Goal: Transaction & Acquisition: Subscribe to service/newsletter

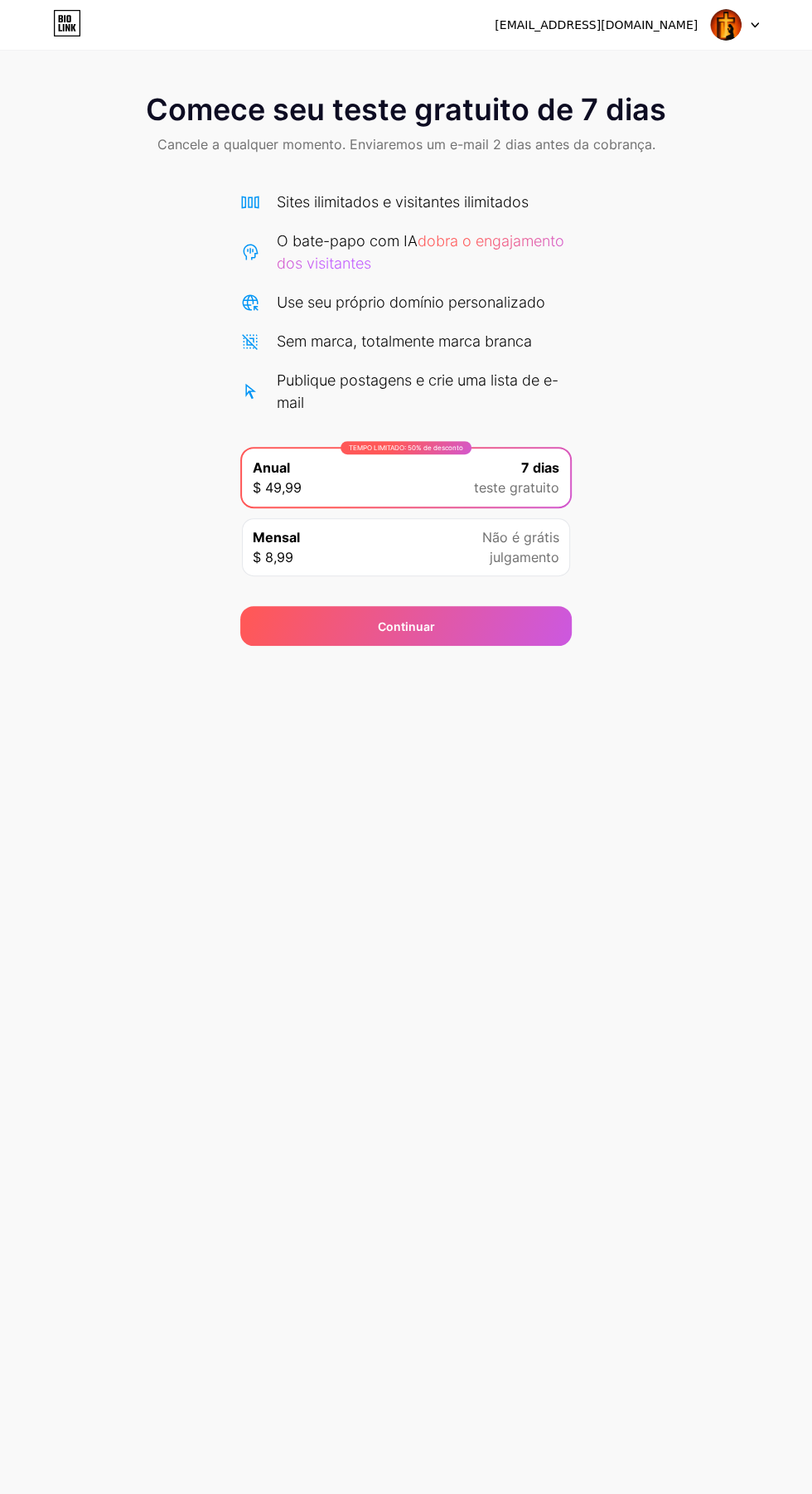
click at [463, 621] on div "Continuar" at bounding box center [406, 625] width 331 height 39
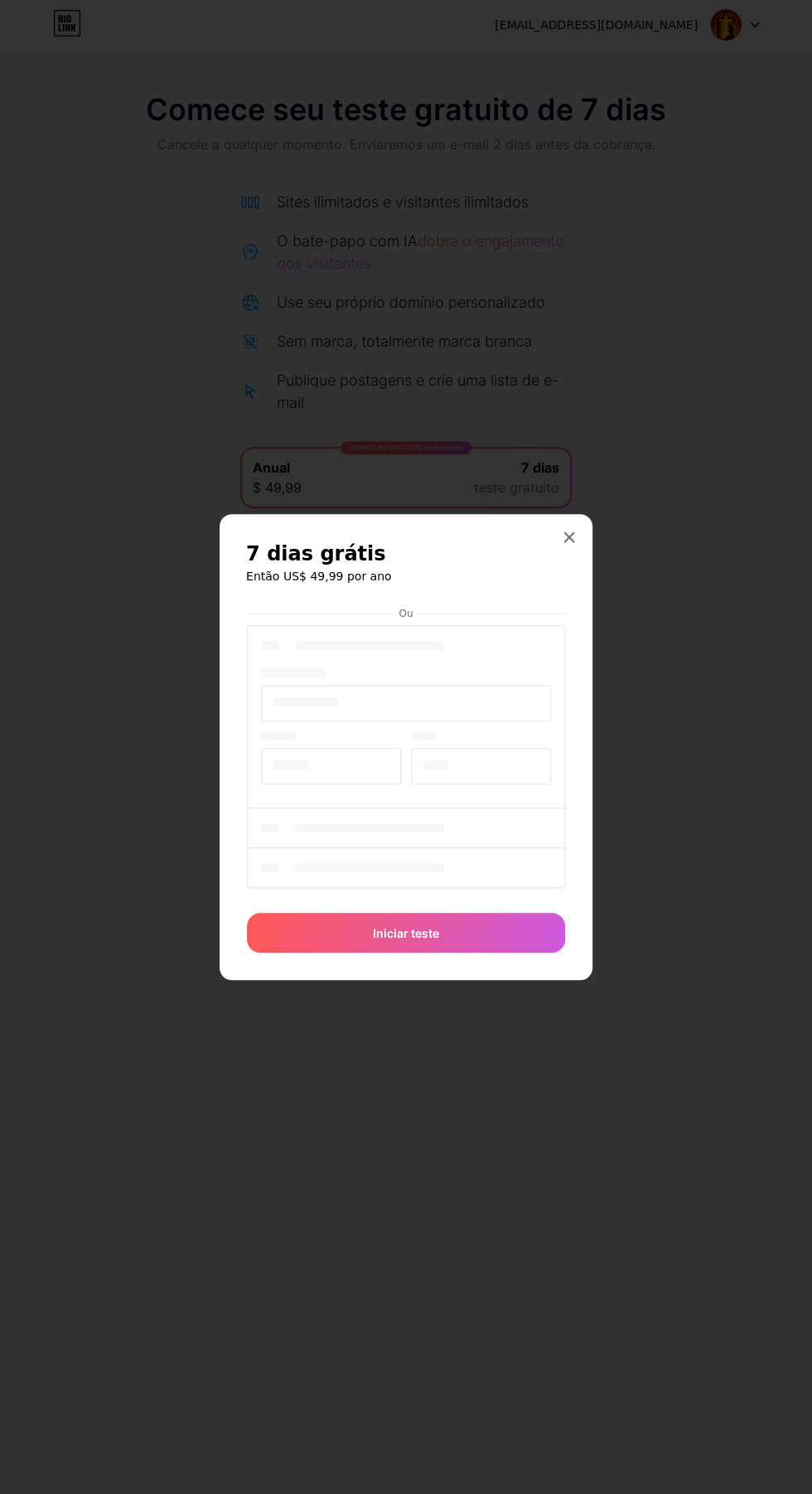
click at [478, 859] on div at bounding box center [406, 758] width 318 height 274
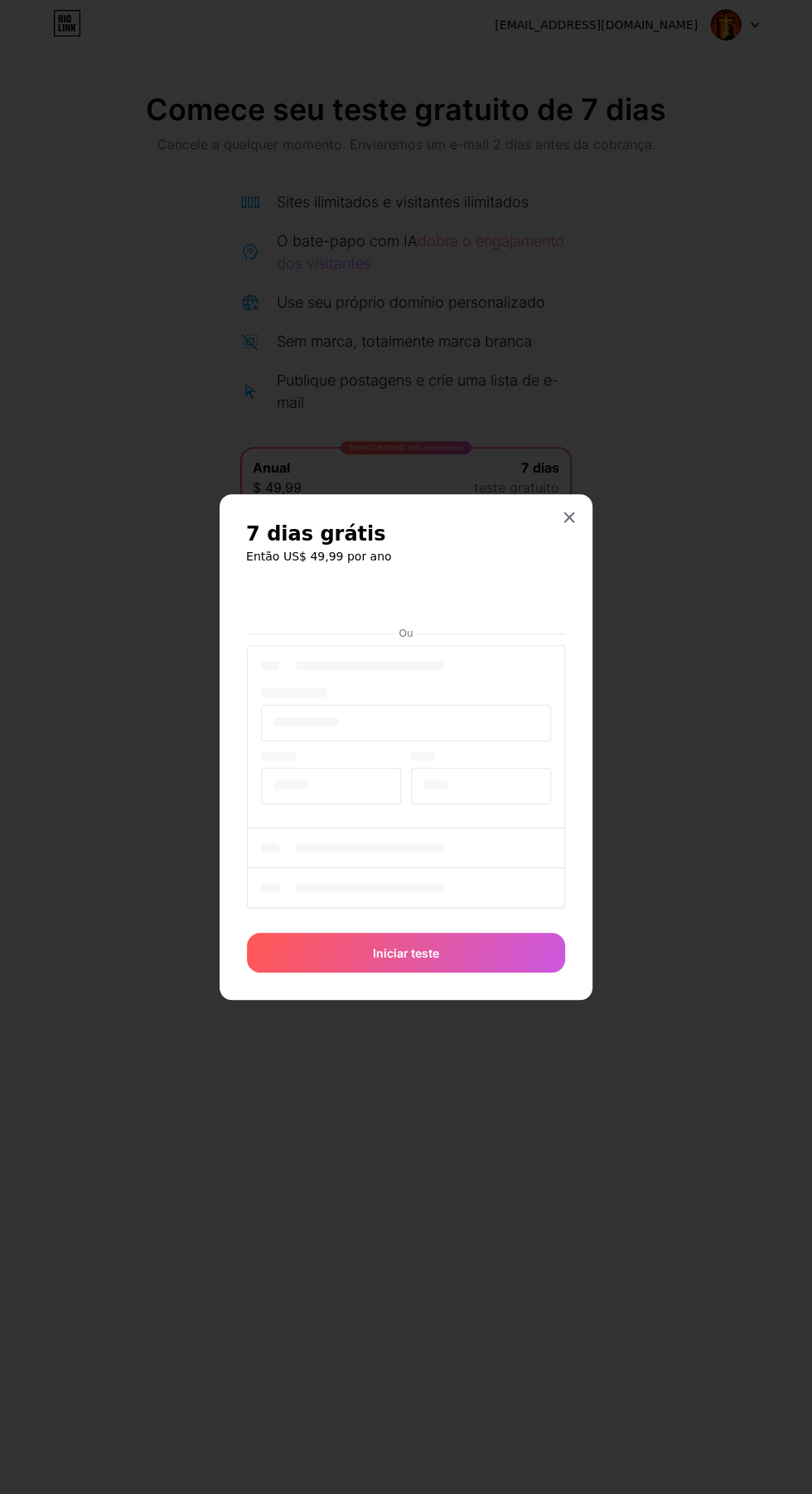
click at [449, 973] on div "Iniciar teste" at bounding box center [406, 951] width 318 height 39
click at [440, 621] on iframe at bounding box center [406, 601] width 318 height 39
click at [581, 532] on div at bounding box center [569, 517] width 30 height 30
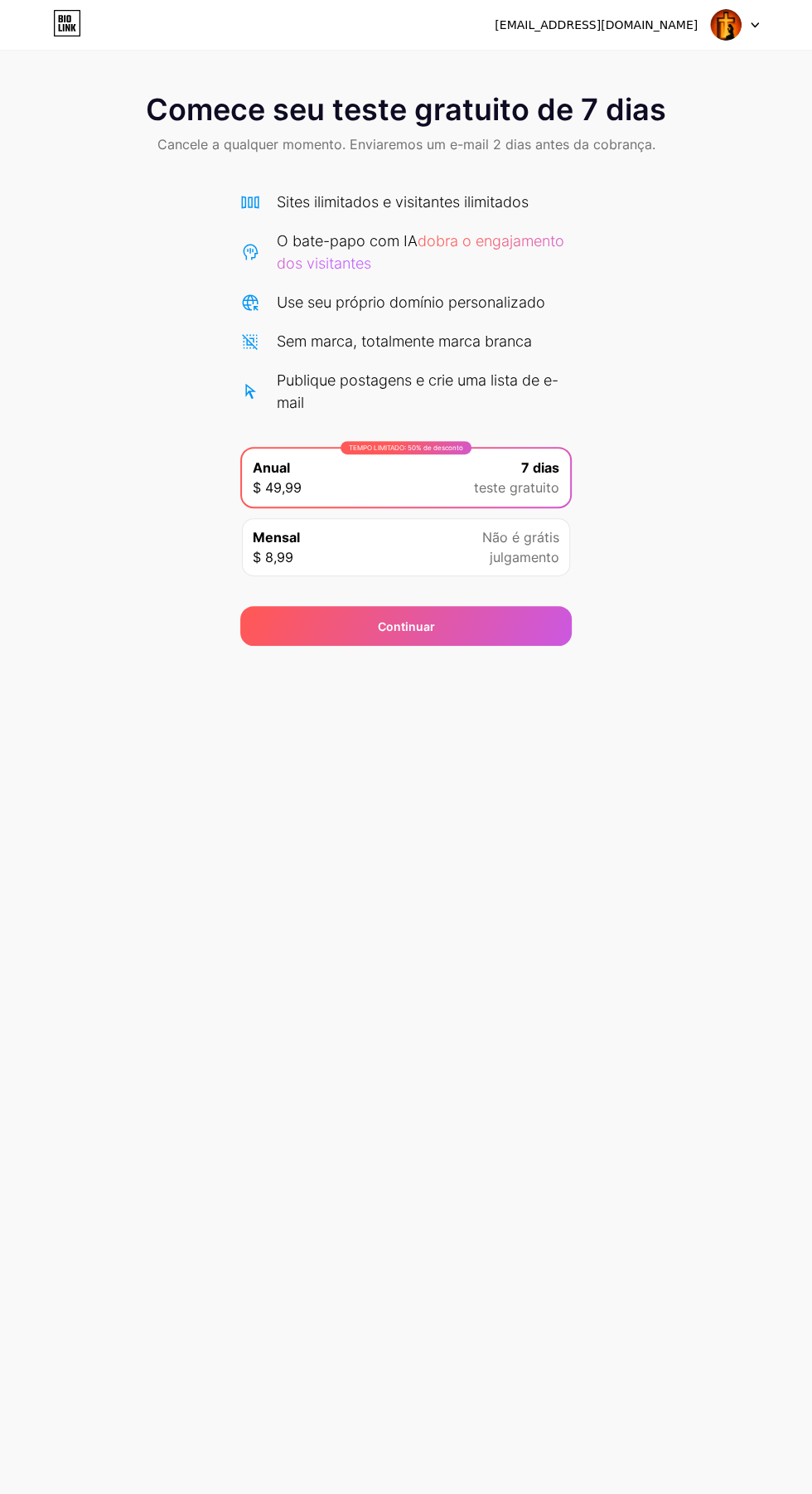
click at [548, 542] on font "Não é grátis" at bounding box center [520, 537] width 77 height 16
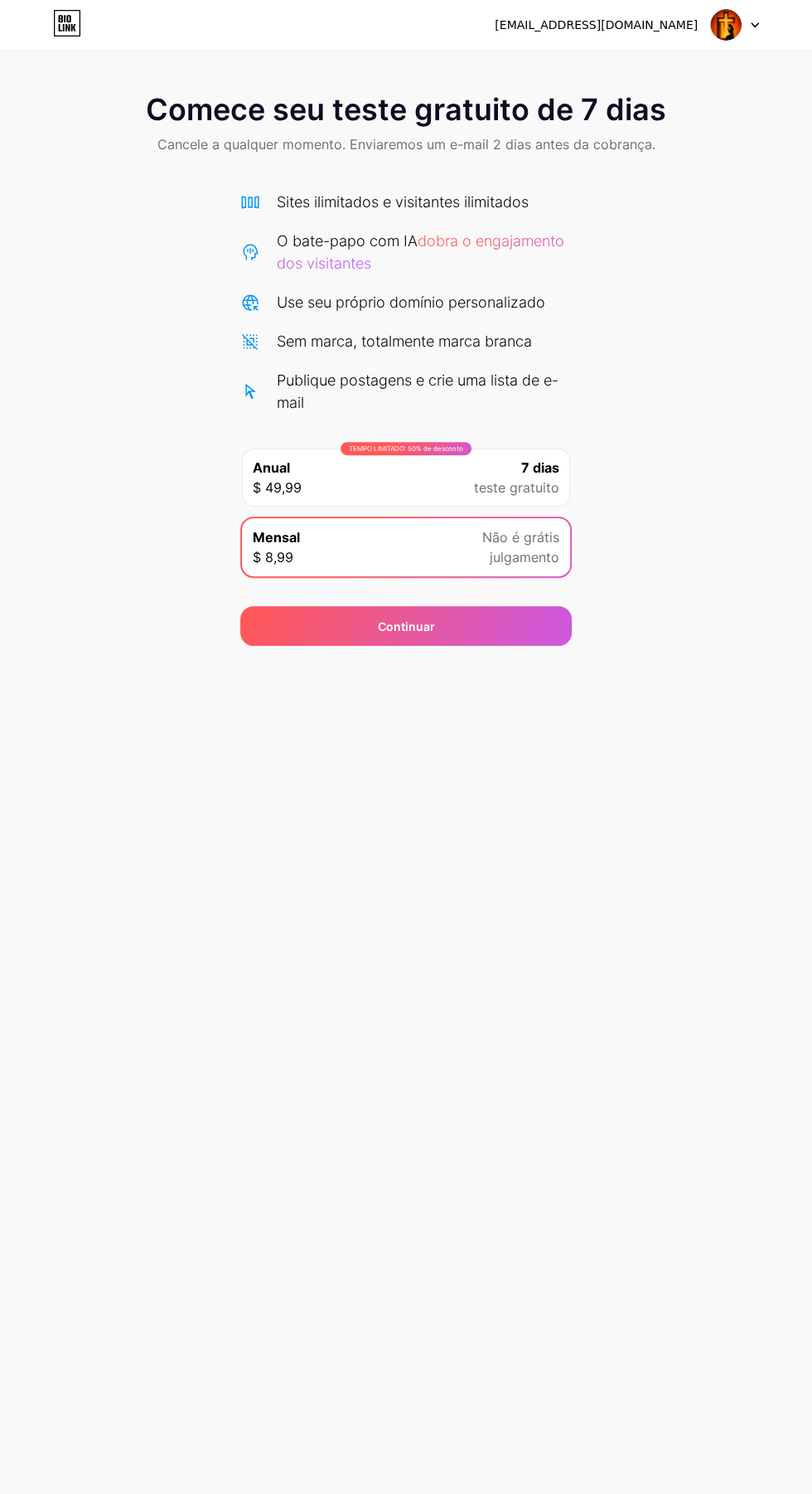
click at [513, 606] on div "Continuar" at bounding box center [406, 625] width 331 height 39
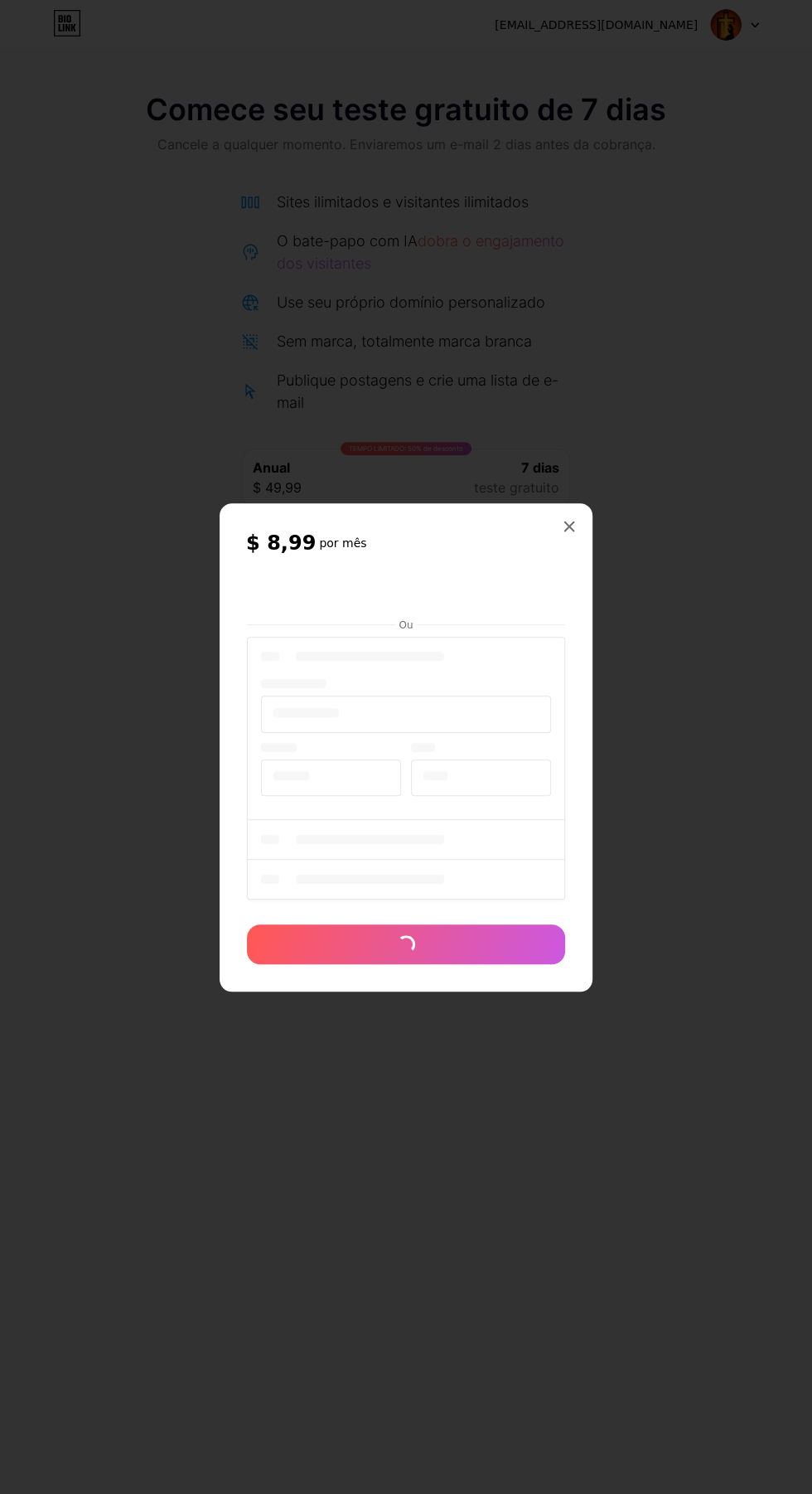
click at [582, 622] on div "$ 8,99 por mês [PERSON_NAME]" at bounding box center [406, 747] width 373 height 489
click at [569, 542] on div at bounding box center [569, 526] width 30 height 30
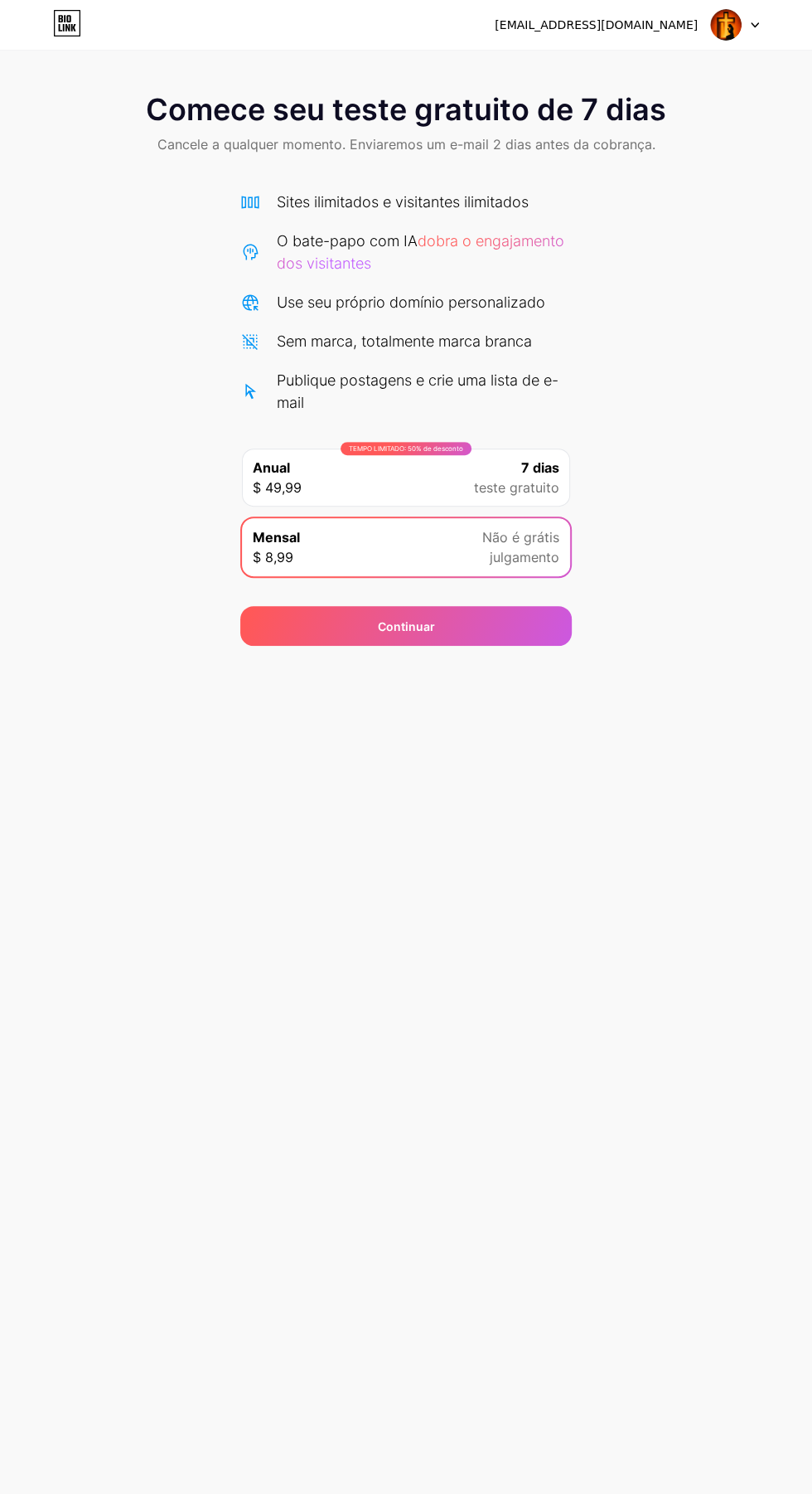
click at [550, 474] on font "7 dias" at bounding box center [540, 468] width 38 height 16
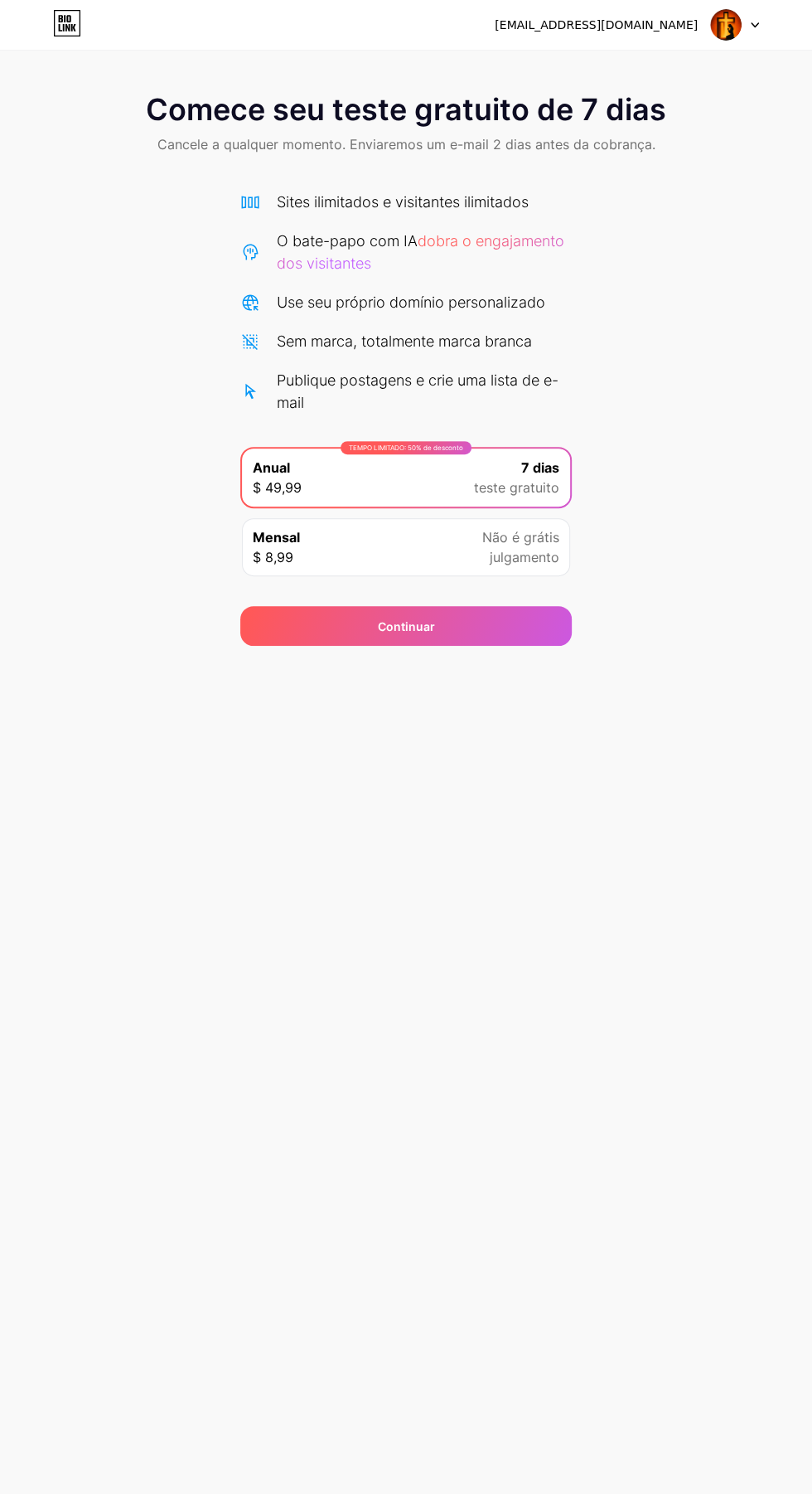
click at [508, 628] on div "Continuar" at bounding box center [406, 625] width 331 height 39
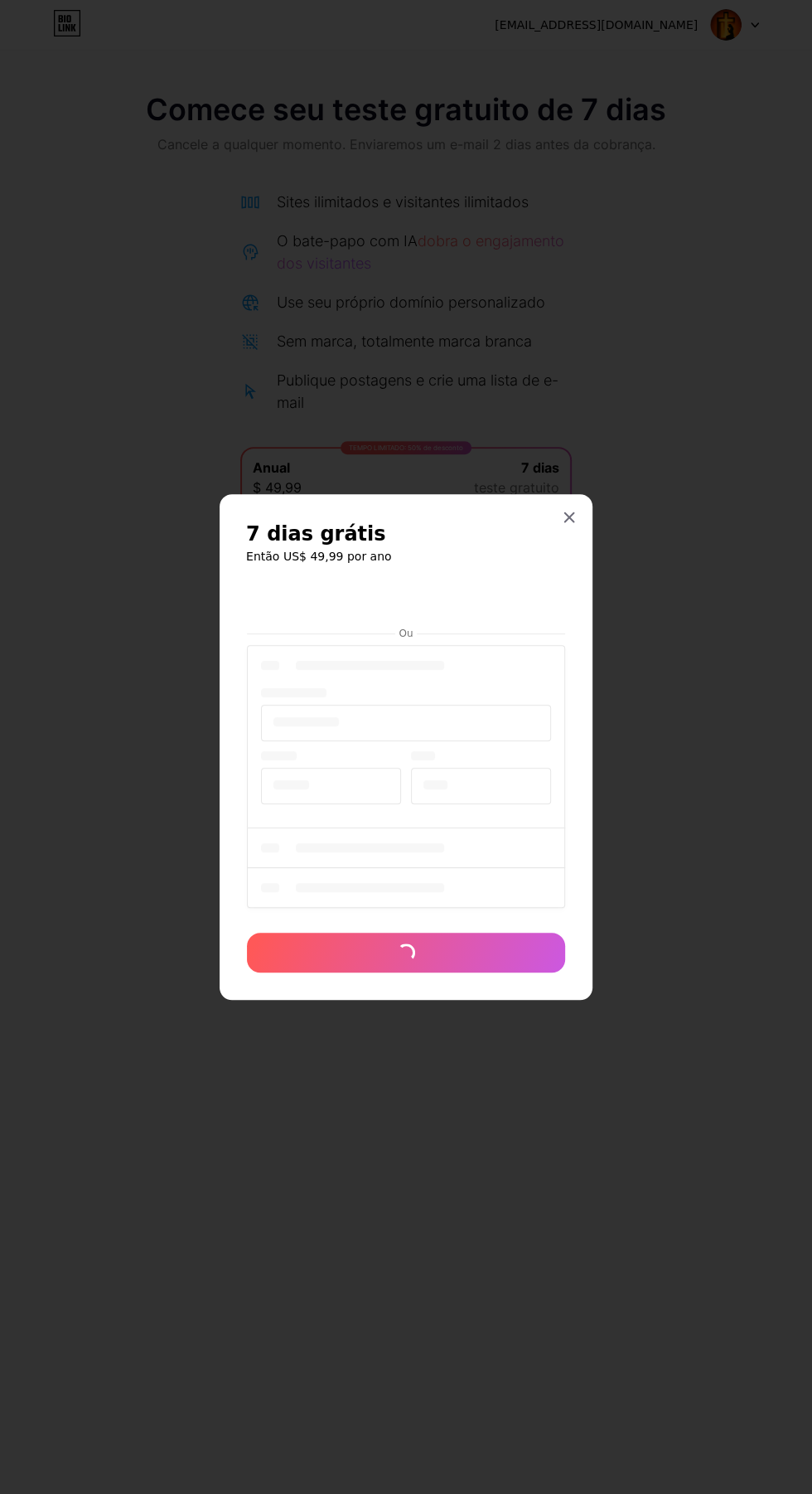
click at [419, 621] on iframe at bounding box center [406, 601] width 318 height 39
click at [428, 721] on div at bounding box center [406, 779] width 318 height 274
click at [422, 973] on div at bounding box center [406, 951] width 318 height 39
click at [678, 543] on div at bounding box center [406, 747] width 812 height 1494
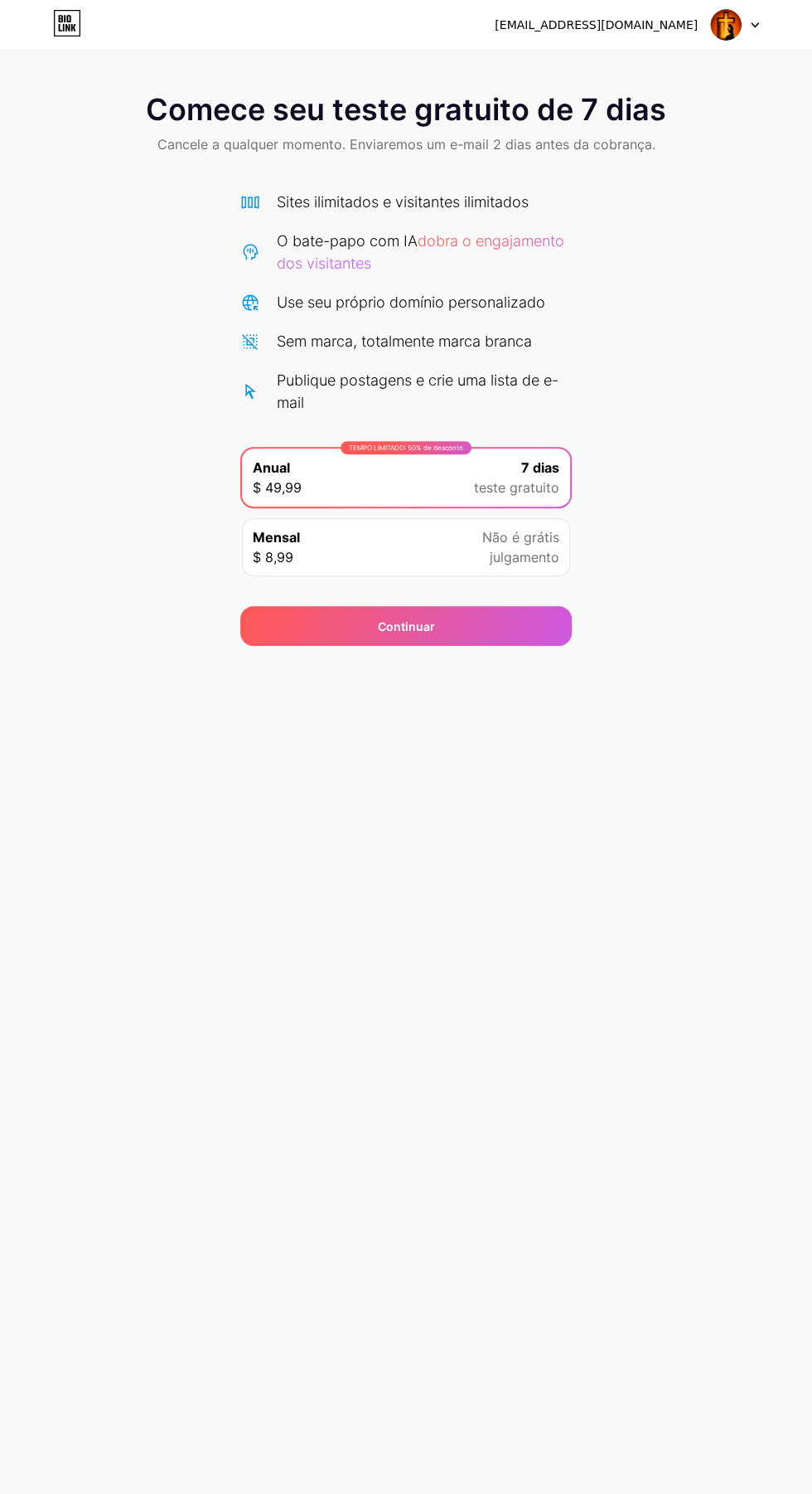
click at [491, 630] on div "Continuar" at bounding box center [406, 625] width 331 height 39
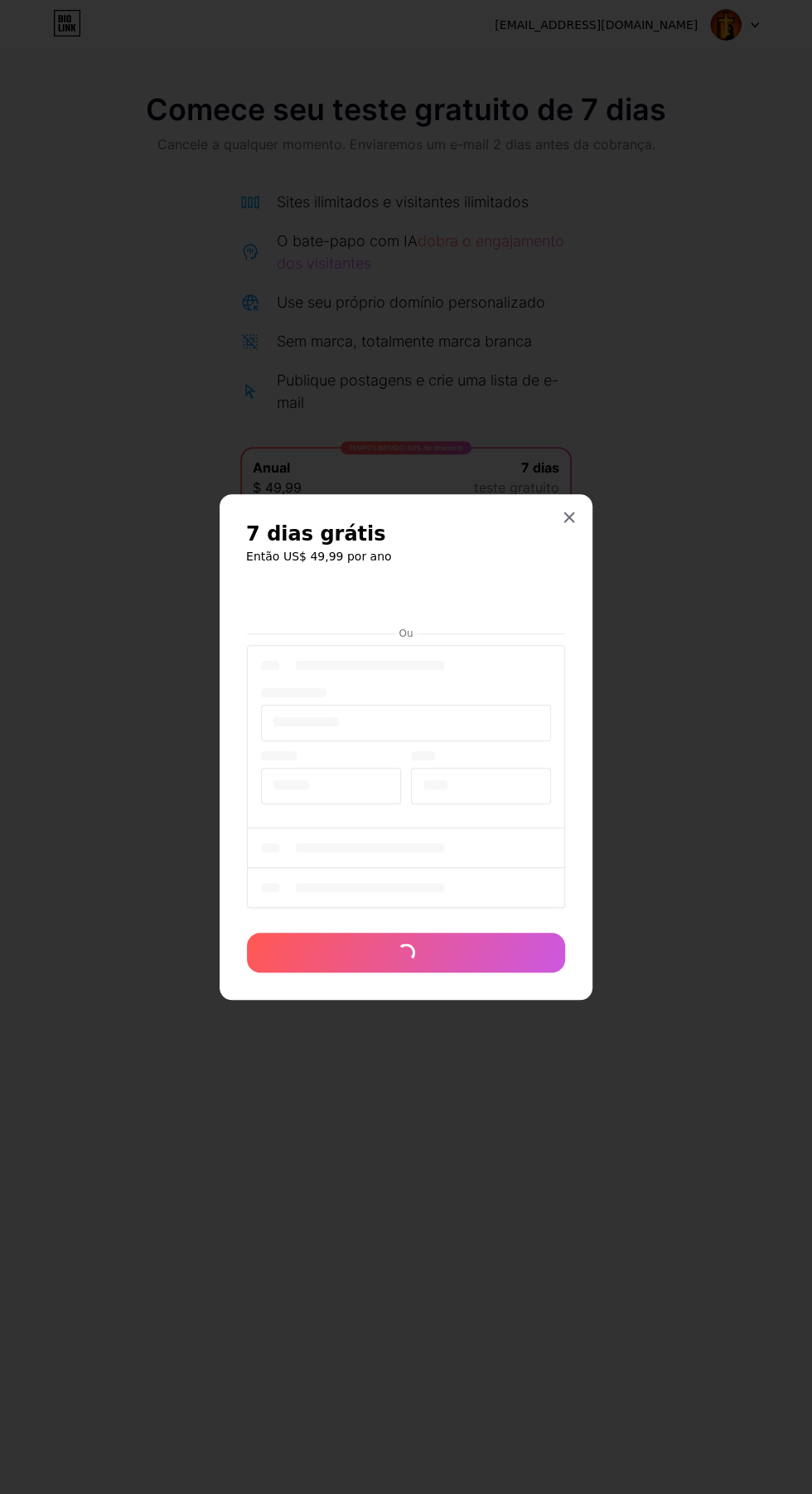
click at [317, 728] on div at bounding box center [406, 779] width 318 height 274
click at [397, 621] on iframe at bounding box center [406, 601] width 318 height 39
click at [302, 784] on div at bounding box center [406, 779] width 318 height 274
click at [596, 607] on div at bounding box center [406, 747] width 812 height 1494
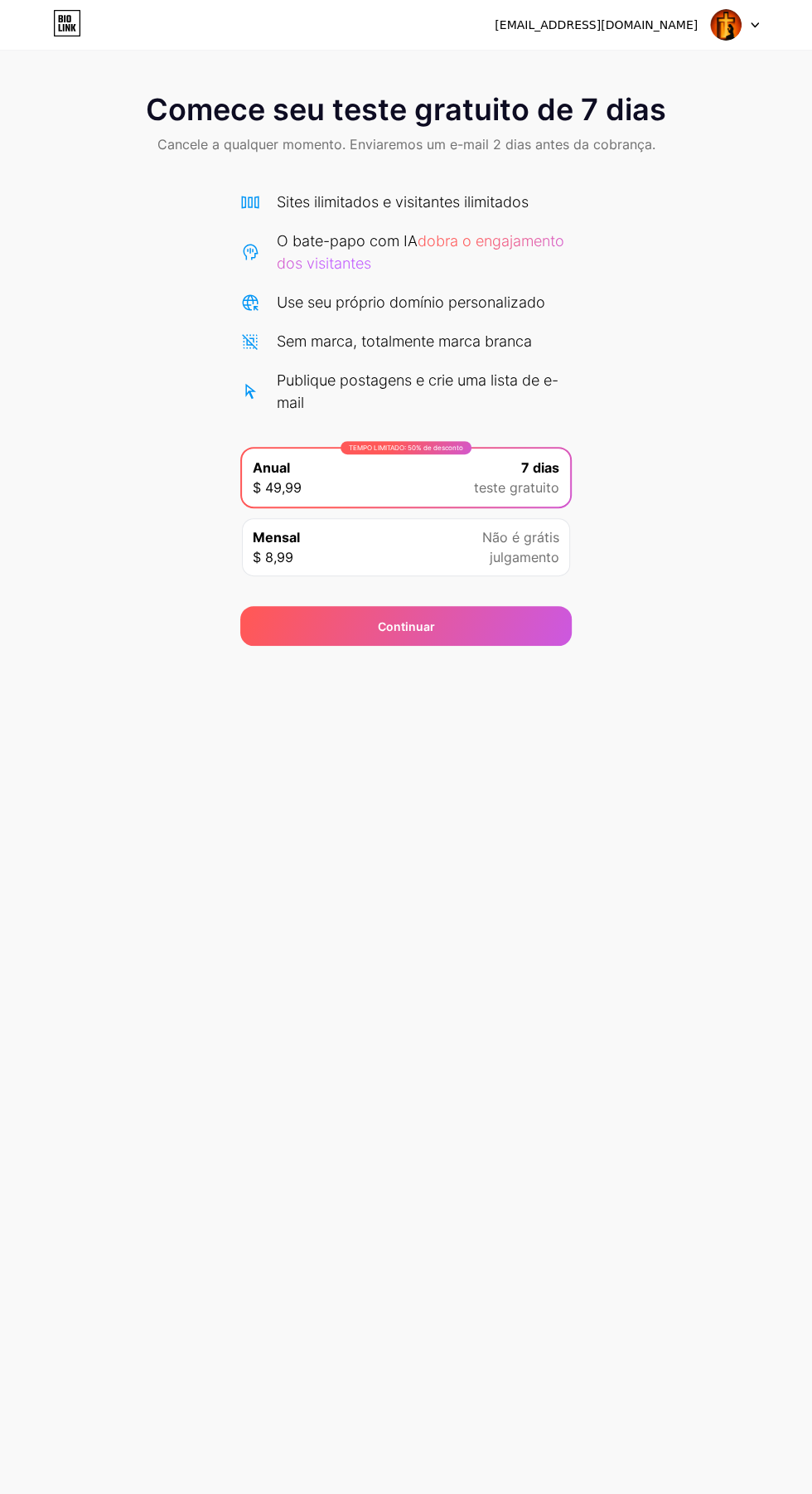
click at [569, 615] on div "Continuar" at bounding box center [406, 625] width 331 height 39
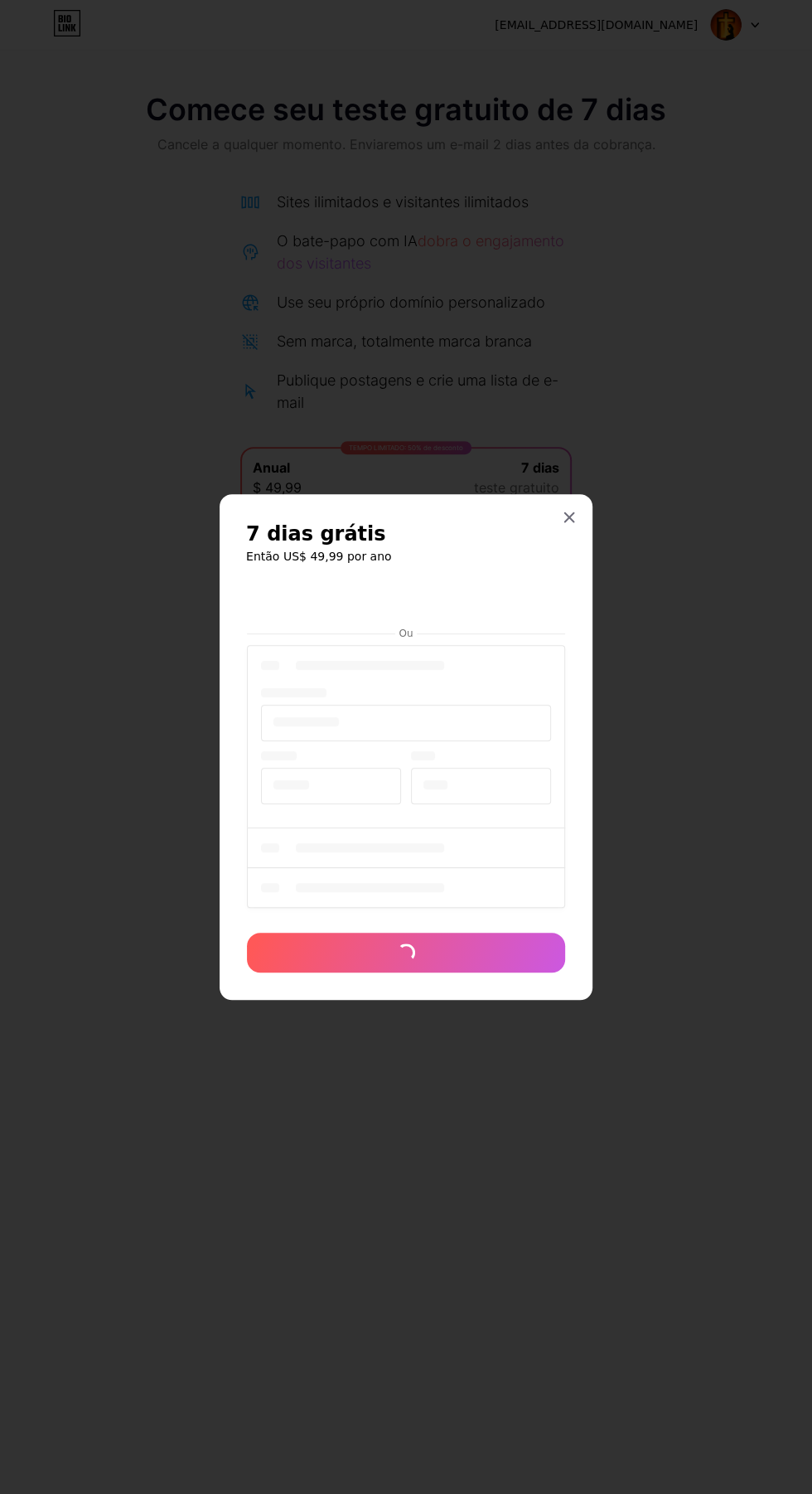
click at [433, 725] on div at bounding box center [406, 779] width 318 height 274
click at [454, 621] on iframe at bounding box center [406, 601] width 318 height 39
click at [600, 566] on div at bounding box center [406, 747] width 812 height 1494
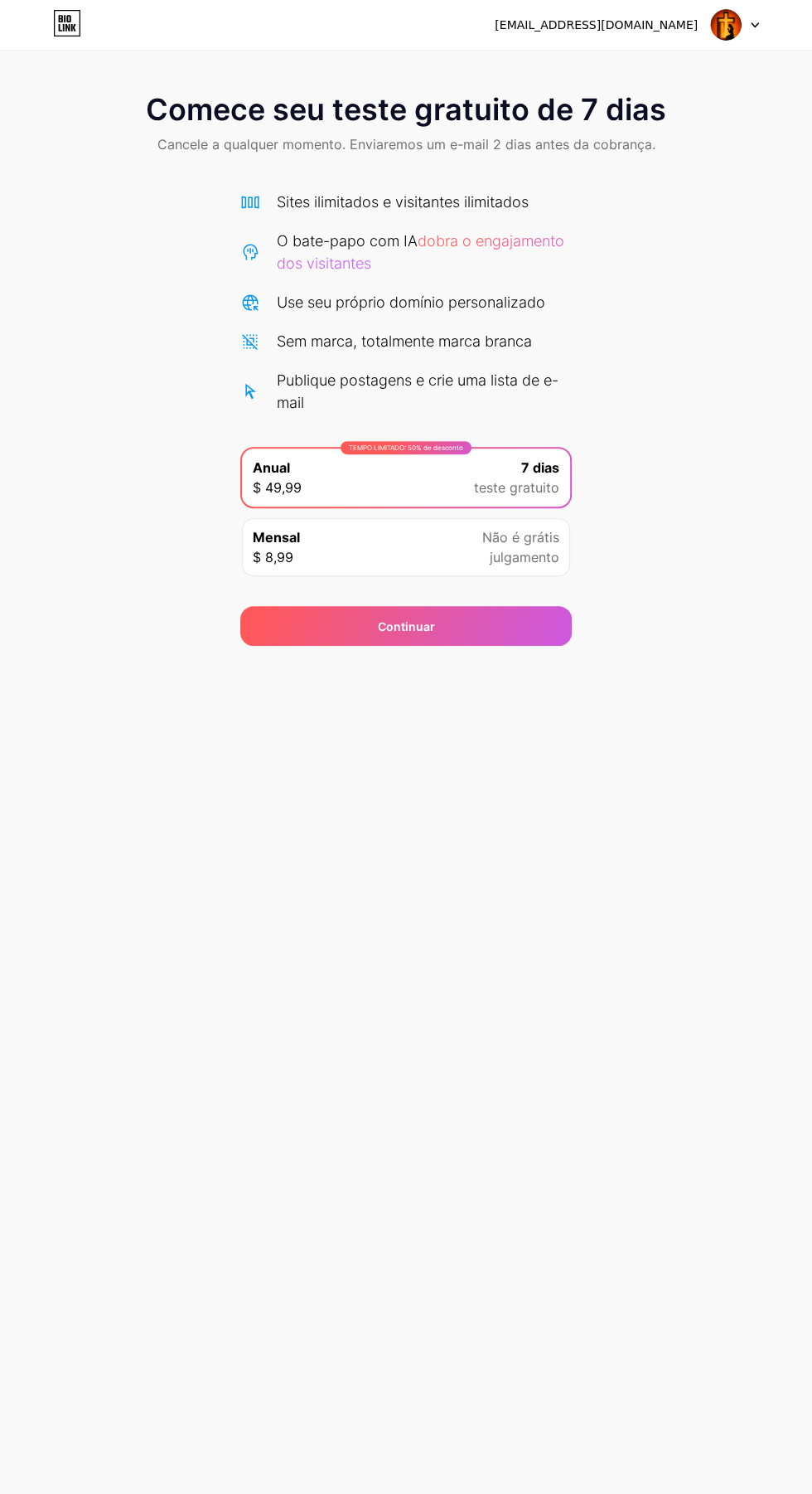
click at [562, 610] on div "Continuar" at bounding box center [406, 625] width 331 height 39
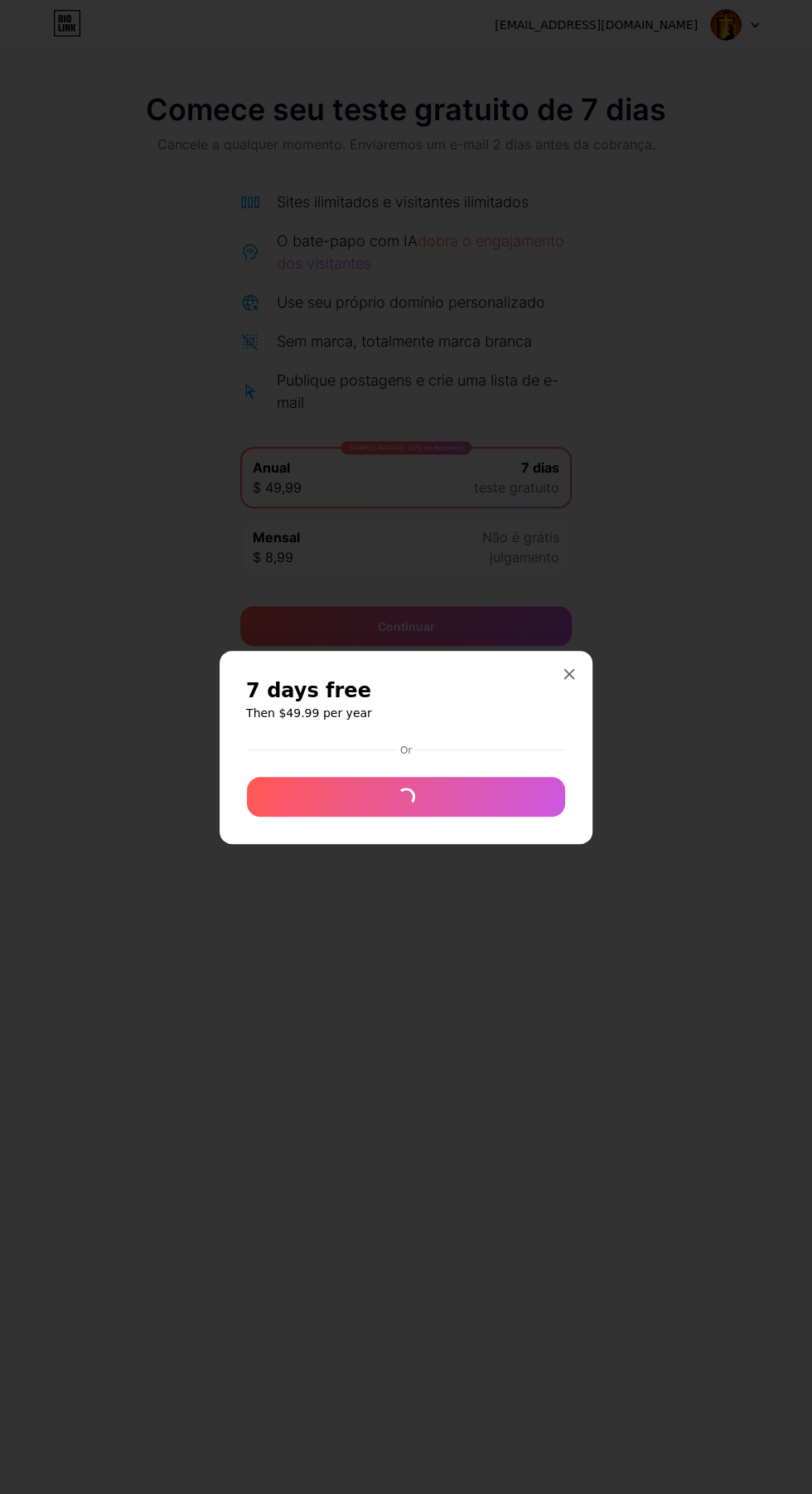
click at [530, 550] on div at bounding box center [406, 747] width 812 height 1494
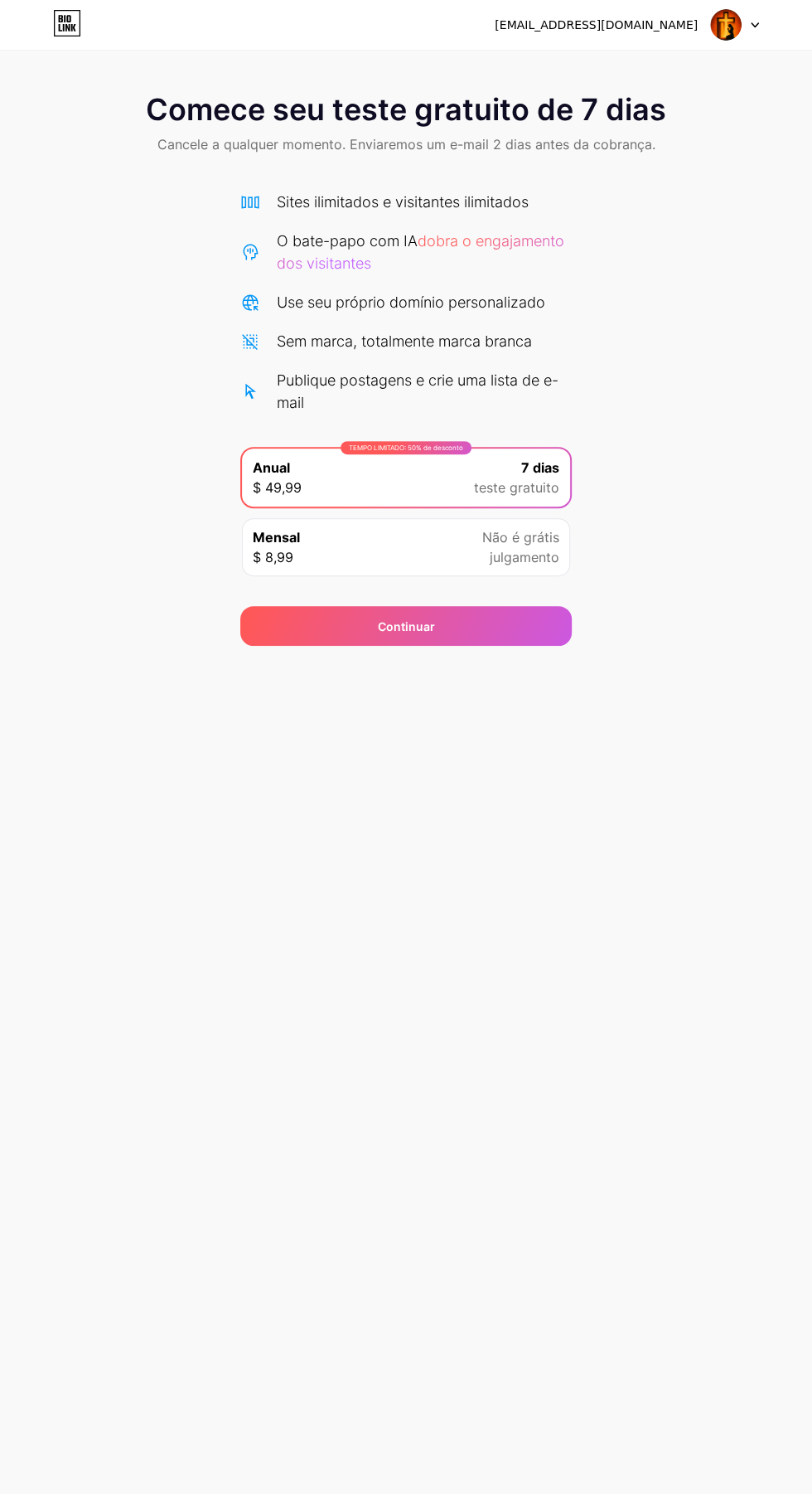
click at [530, 550] on font "julgamento" at bounding box center [524, 557] width 69 height 16
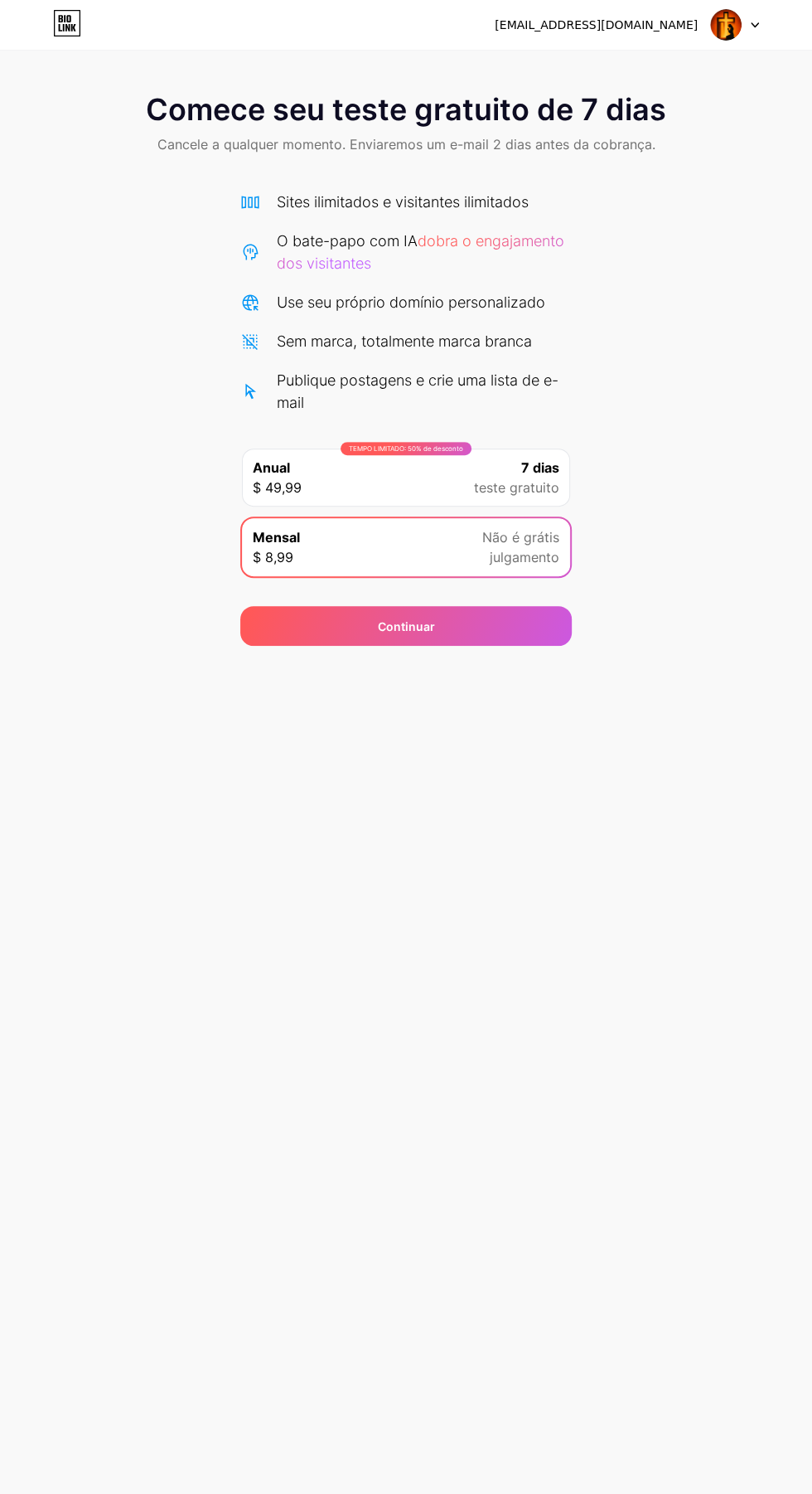
click at [529, 550] on font "julgamento" at bounding box center [524, 557] width 69 height 16
click at [454, 637] on div "Continuar" at bounding box center [406, 625] width 331 height 39
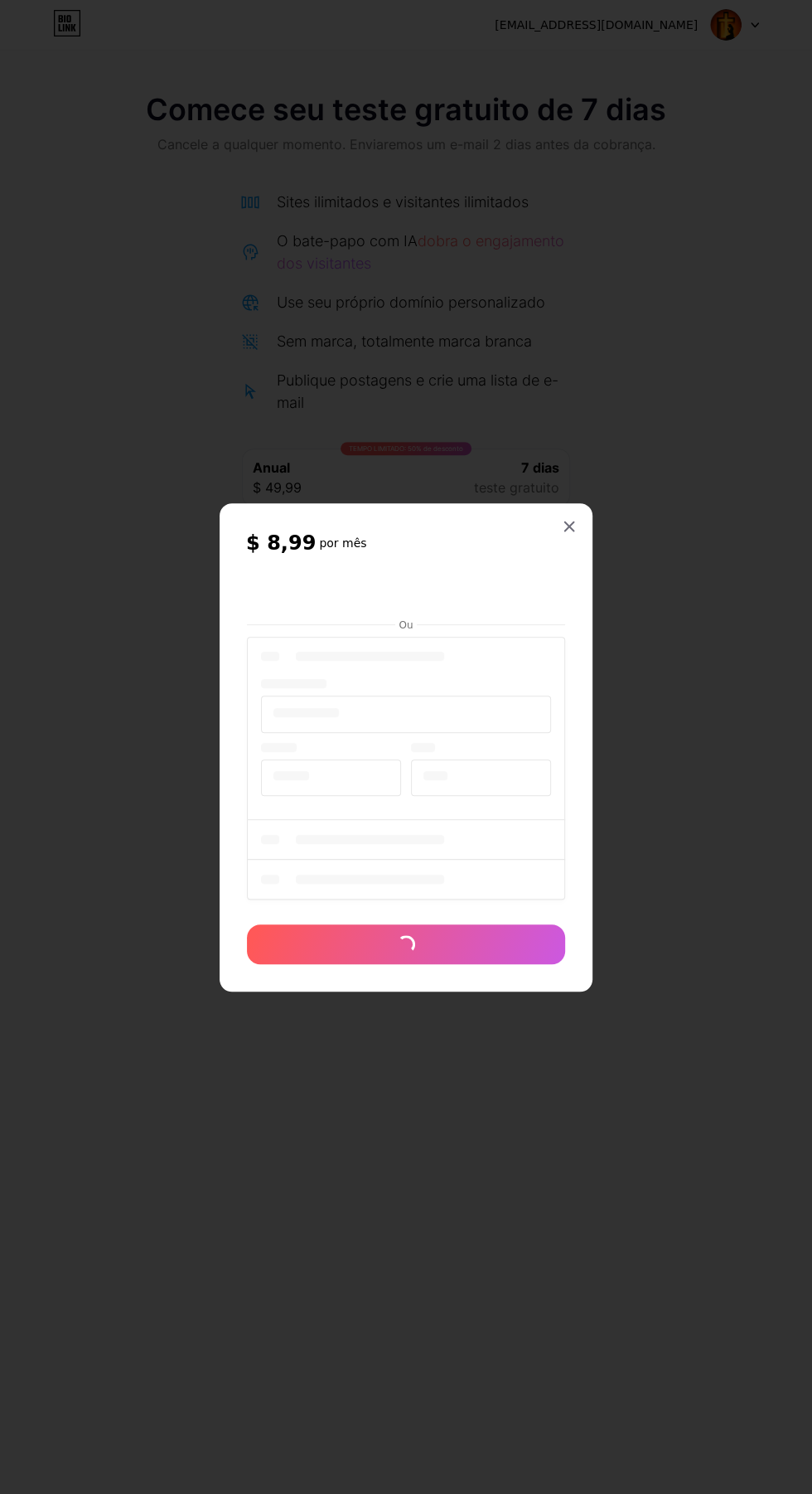
click at [581, 543] on div at bounding box center [406, 747] width 812 height 1494
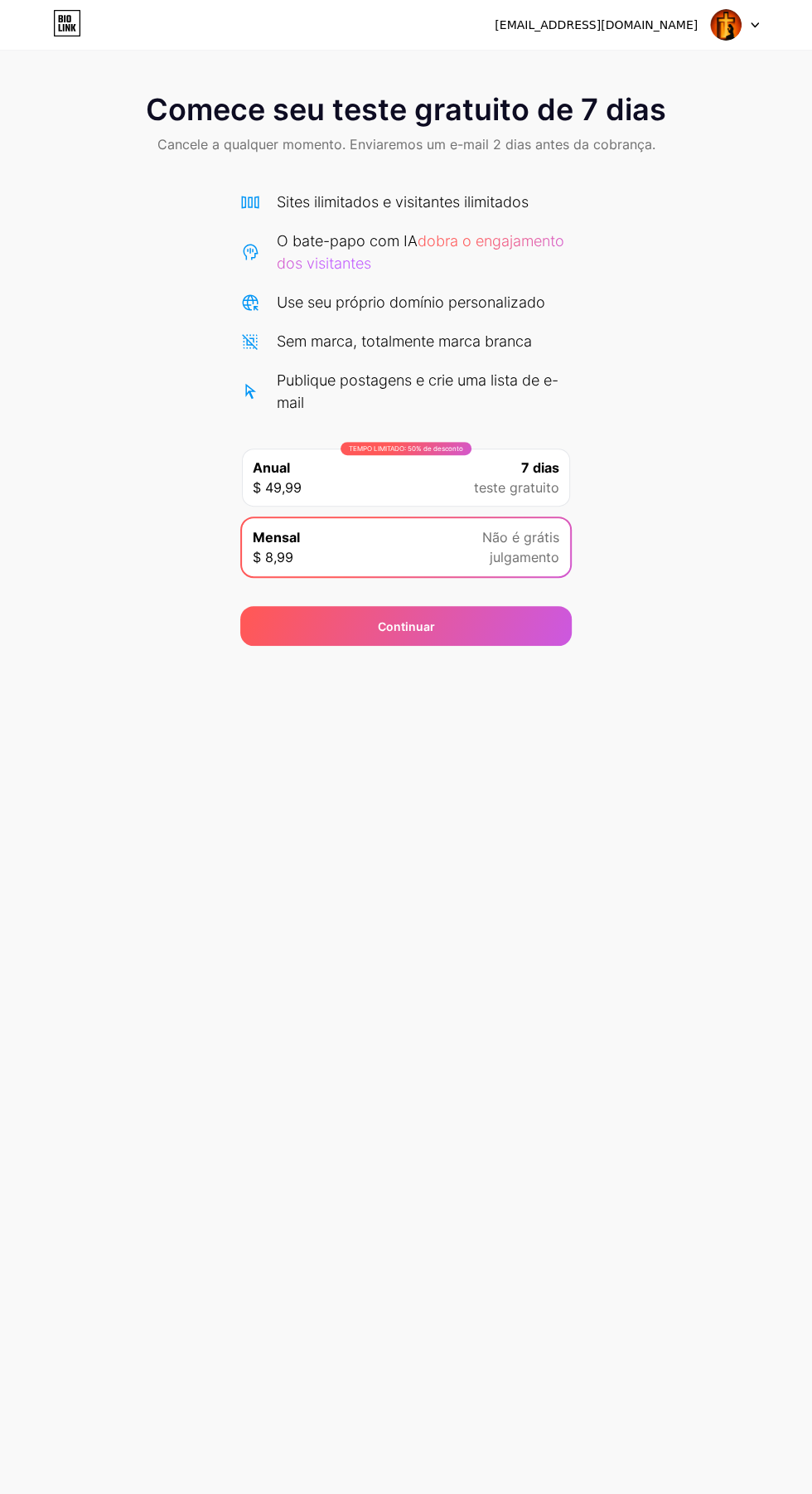
click at [520, 448] on div "TEMPO LIMITADO: 50% de desconto Anual $ 49,99 7 dias teste gratuito" at bounding box center [406, 477] width 328 height 58
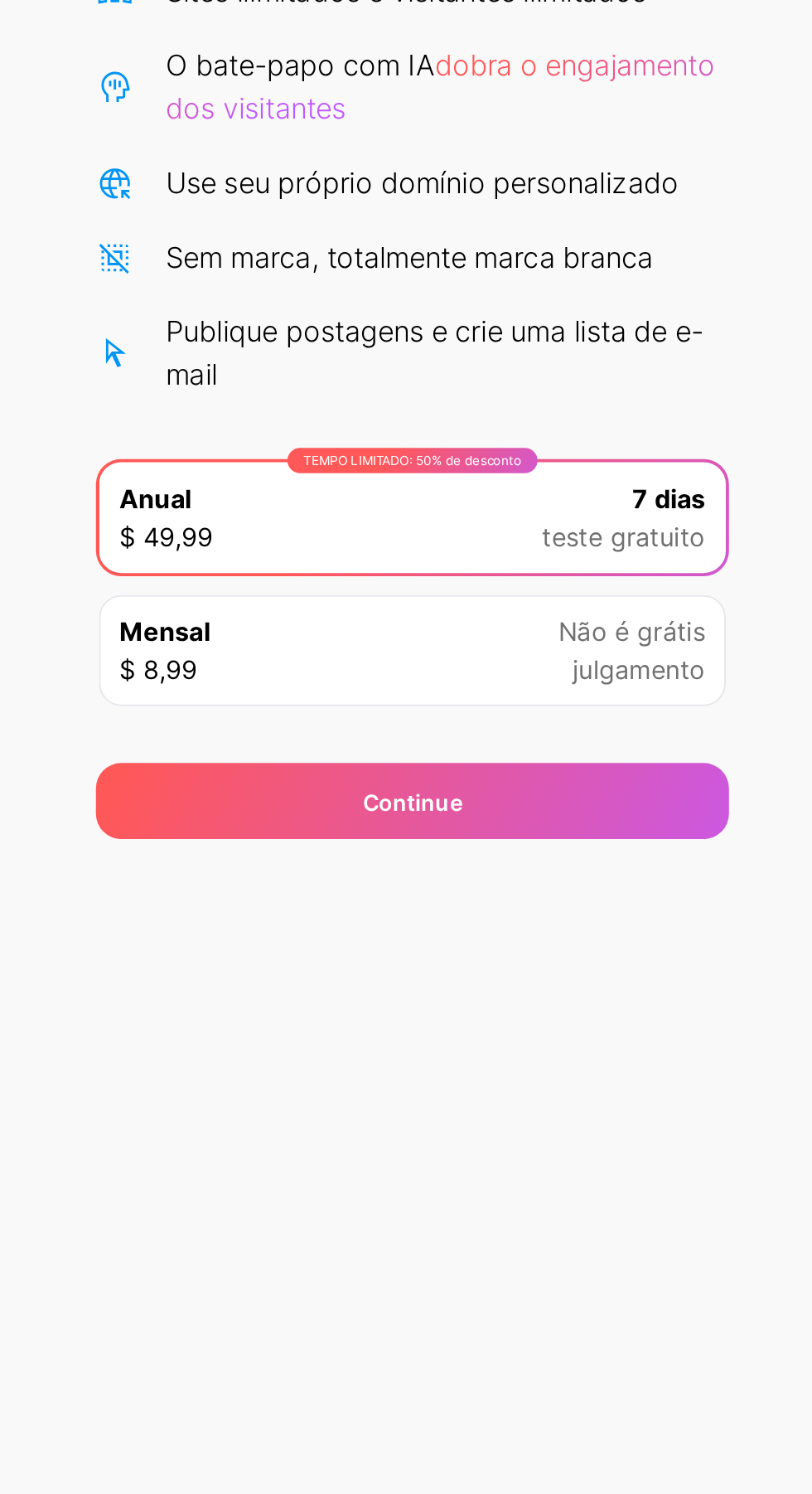
click at [421, 444] on font "TEMPO LIMITADO: 50% de desconto" at bounding box center [405, 447] width 114 height 8
click at [420, 444] on font "TEMPO LIMITADO: 50% de desconto" at bounding box center [405, 447] width 114 height 8
click at [433, 622] on font "Continuar" at bounding box center [406, 626] width 58 height 14
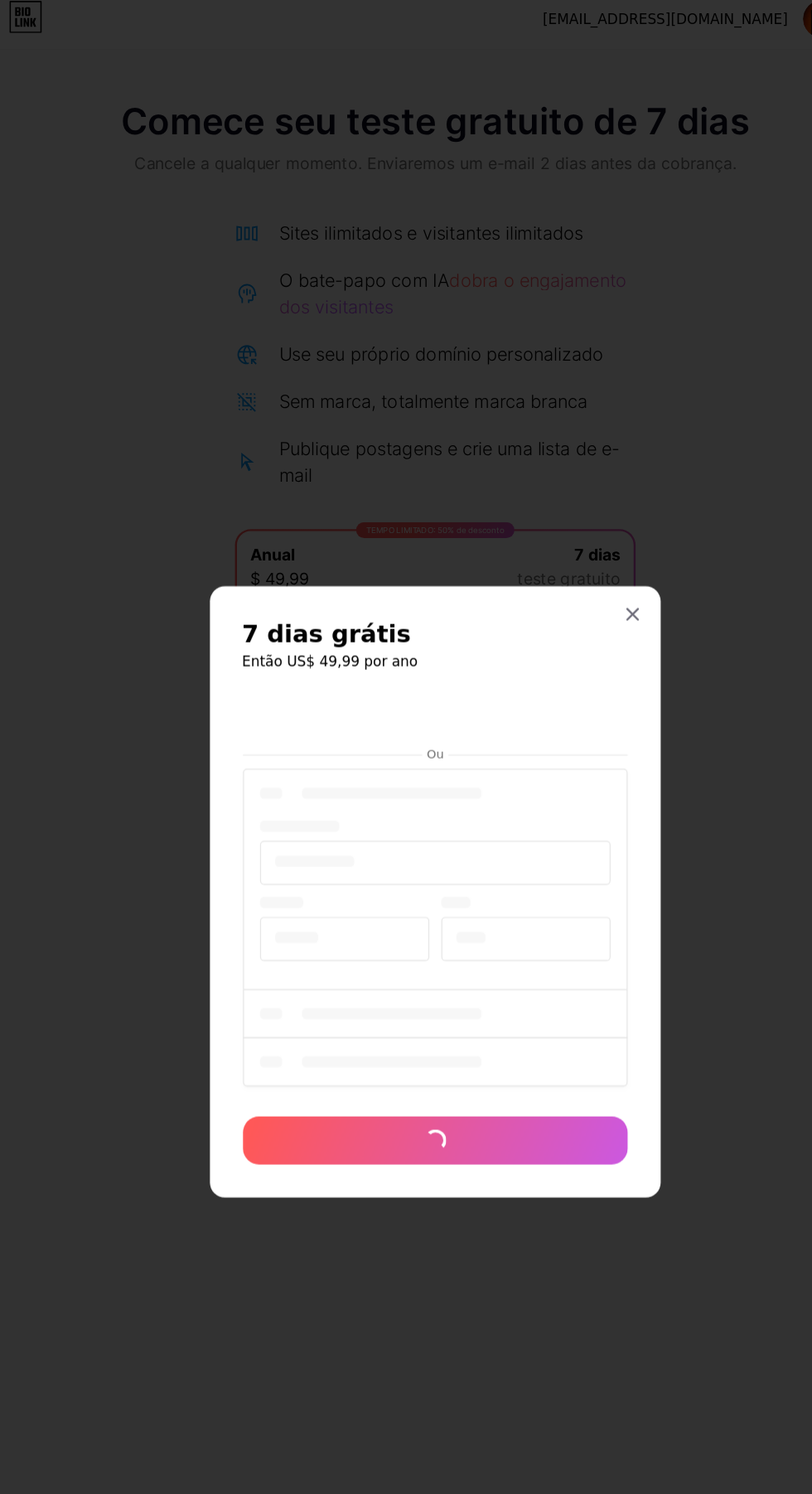
click at [578, 532] on div at bounding box center [569, 517] width 30 height 30
